Goal: Task Accomplishment & Management: Complete application form

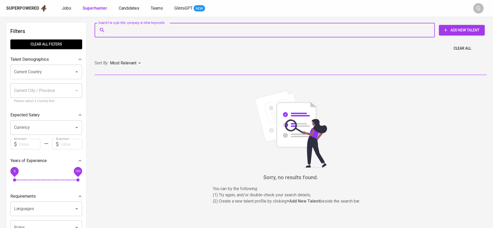
click at [121, 34] on input "Search for a job title, company or other keywords" at bounding box center [265, 30] width 317 height 10
paste input "[EMAIL_ADDRESS][DOMAIN_NAME]"
type input "[EMAIL_ADDRESS][DOMAIN_NAME]"
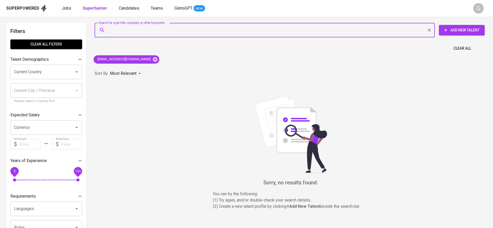
click at [479, 32] on span "Add New Talent" at bounding box center [461, 30] width 37 height 6
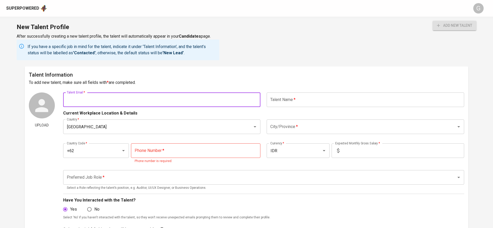
click at [206, 102] on input "text" at bounding box center [162, 100] width 198 height 15
paste input "[EMAIL_ADDRESS][DOMAIN_NAME]"
type input "[EMAIL_ADDRESS][DOMAIN_NAME]"
click at [322, 104] on input "text" at bounding box center [366, 100] width 198 height 15
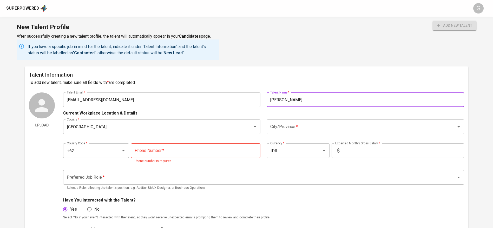
type input "[PERSON_NAME]"
click at [294, 122] on input "City/Province   *" at bounding box center [358, 127] width 178 height 10
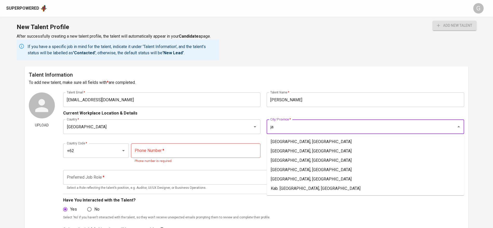
type input "j"
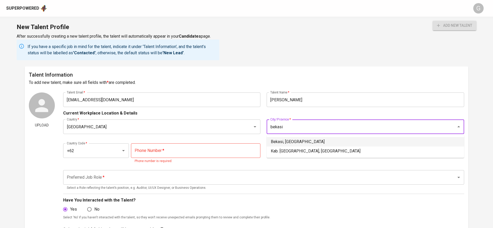
click at [303, 140] on li "Bekasi, [GEOGRAPHIC_DATA]" at bounding box center [366, 141] width 198 height 9
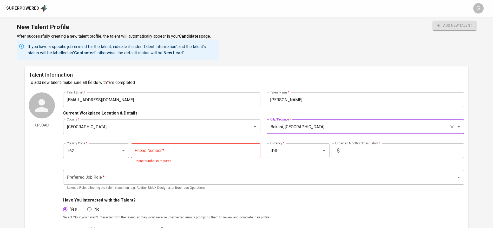
type input "Bekasi, [GEOGRAPHIC_DATA]"
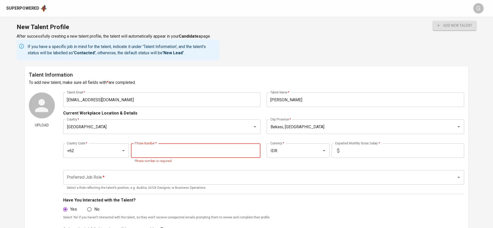
click at [206, 144] on input "tel" at bounding box center [195, 151] width 129 height 15
paste input "[PHONE_NUMBER]"
type input "[PHONE_NUMBER]"
click at [346, 153] on input "text" at bounding box center [403, 151] width 123 height 15
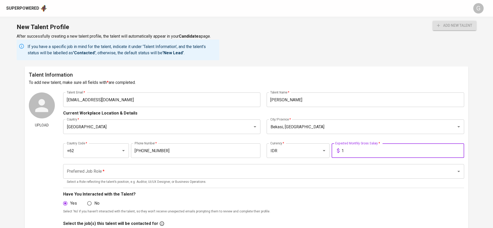
type input "1"
click at [219, 172] on input "Preferred Job Role   *" at bounding box center [257, 172] width 382 height 10
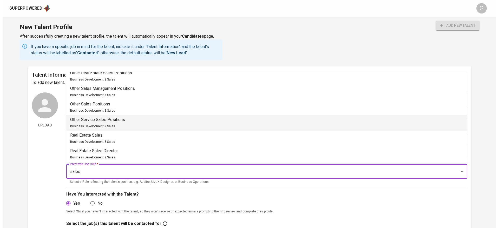
scroll to position [234, 0]
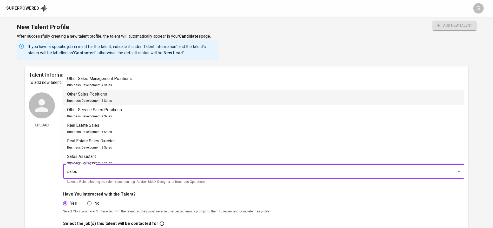
click at [147, 97] on li "Other Sales Positions Business Development & Sales" at bounding box center [263, 98] width 401 height 16
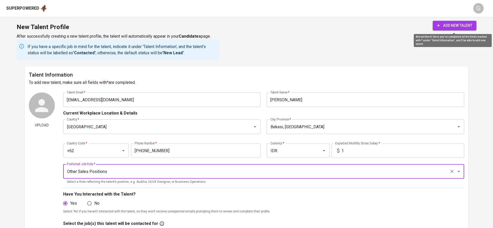
type input "Other Sales Positions"
click at [448, 25] on span "add new talent" at bounding box center [454, 25] width 35 height 6
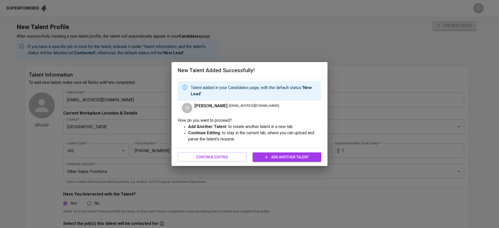
click at [32, 6] on div "New Talent Added Successfully! Talent added in your Candidates page, with the d…" at bounding box center [249, 114] width 499 height 228
click at [207, 161] on button "Continue Editing" at bounding box center [212, 158] width 69 height 10
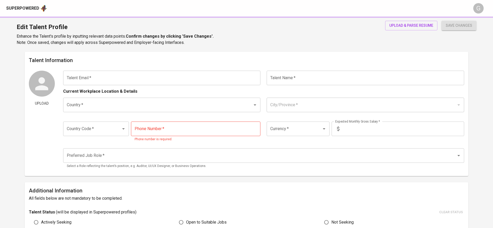
type input "[EMAIL_ADDRESS][DOMAIN_NAME]"
type input "[PERSON_NAME]"
type input "[GEOGRAPHIC_DATA]"
type input "Bekasi, [GEOGRAPHIC_DATA]"
type input "+62"
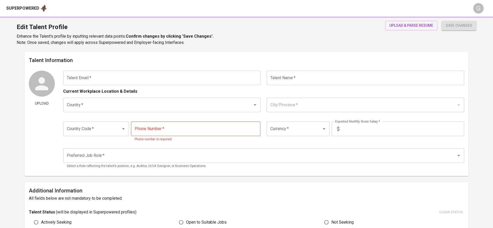
type input "[PHONE_NUMBER]"
type input "IDR"
type input "Other Sales Positions"
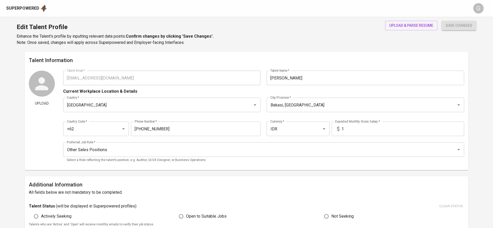
click at [22, 9] on div "Superpowered" at bounding box center [22, 8] width 33 height 6
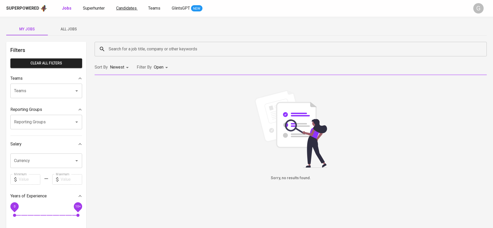
click at [125, 9] on span "Candidates" at bounding box center [126, 8] width 21 height 5
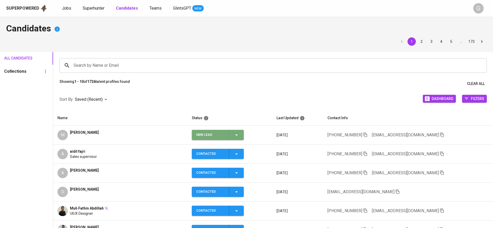
click at [240, 137] on icon "button" at bounding box center [236, 135] width 6 height 6
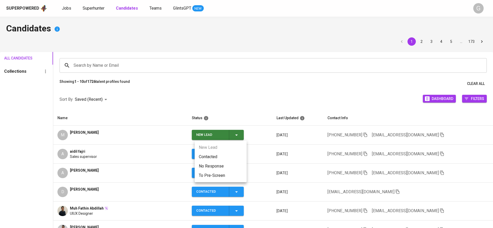
click at [216, 156] on li "Contacted" at bounding box center [221, 156] width 52 height 9
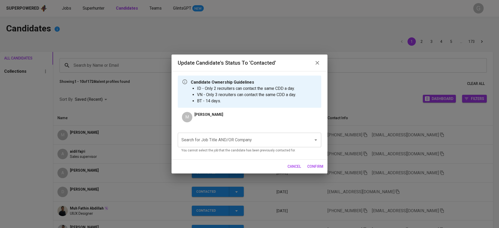
click at [258, 139] on input "Search for Job Title AND/OR Company" at bounding box center [242, 140] width 124 height 10
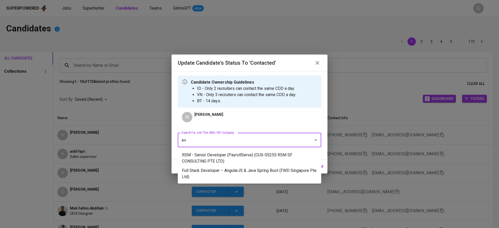
type input "e"
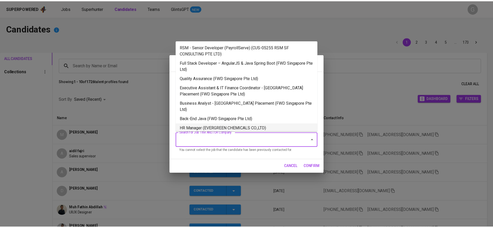
scroll to position [6, 0]
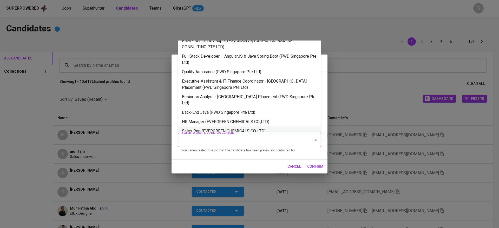
click at [257, 127] on li "Sales Rep (EVERGREEN CHEMICALS CO.,LTD)" at bounding box center [250, 131] width 144 height 9
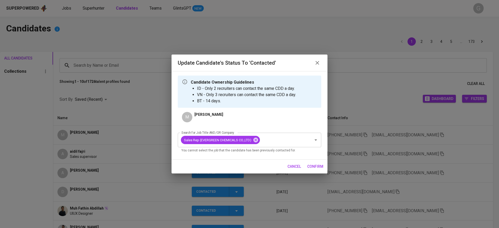
click at [312, 167] on span "confirm" at bounding box center [315, 167] width 16 height 6
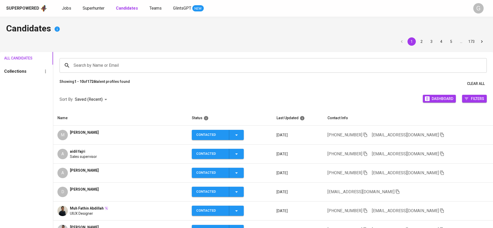
click at [440, 155] on icon "button" at bounding box center [442, 154] width 5 height 5
